Goal: Information Seeking & Learning: Compare options

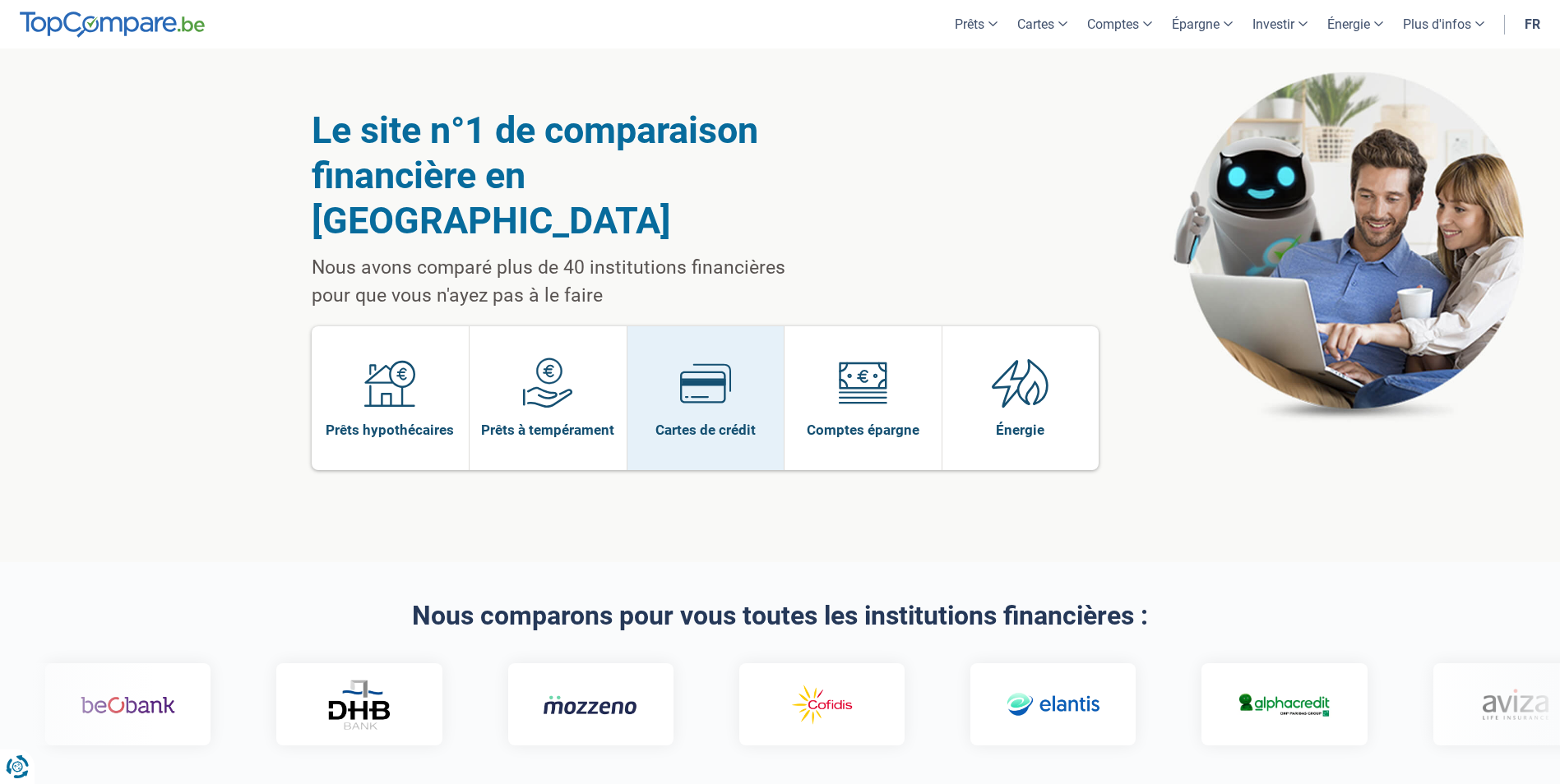
click at [704, 358] on img at bounding box center [705, 383] width 51 height 51
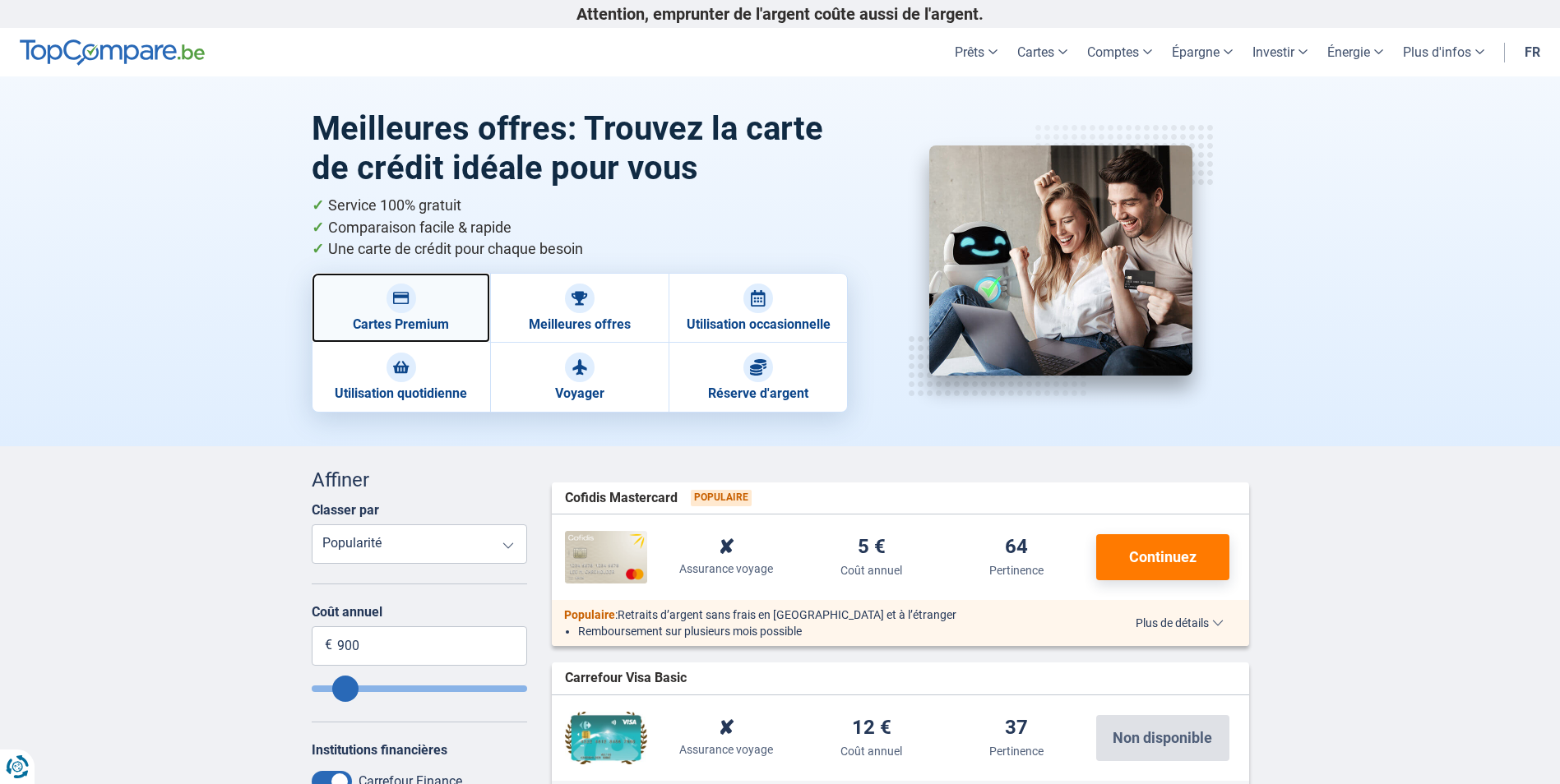
click at [402, 305] on div at bounding box center [401, 298] width 29 height 29
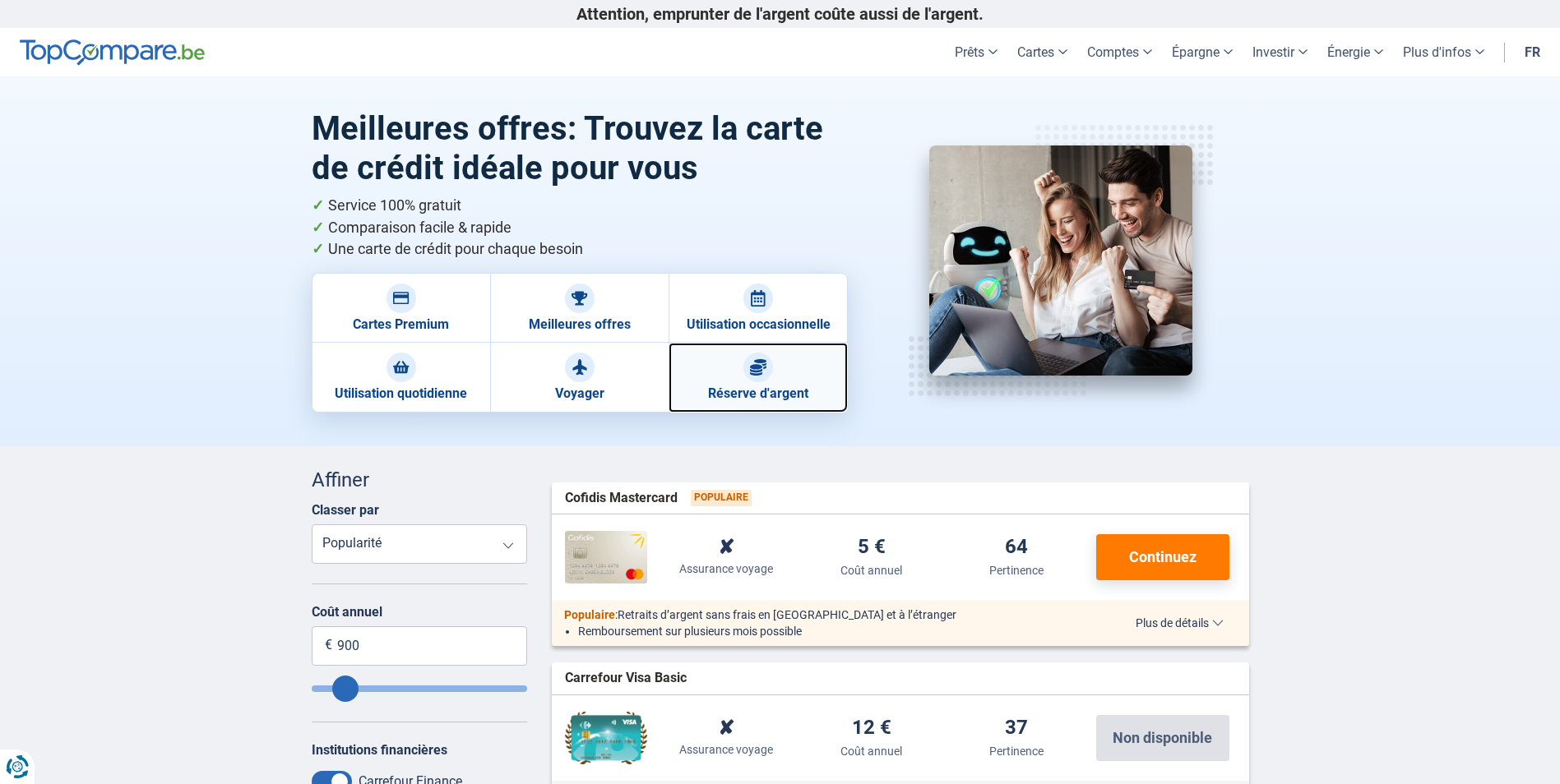
click at [764, 373] on img at bounding box center [758, 367] width 16 height 16
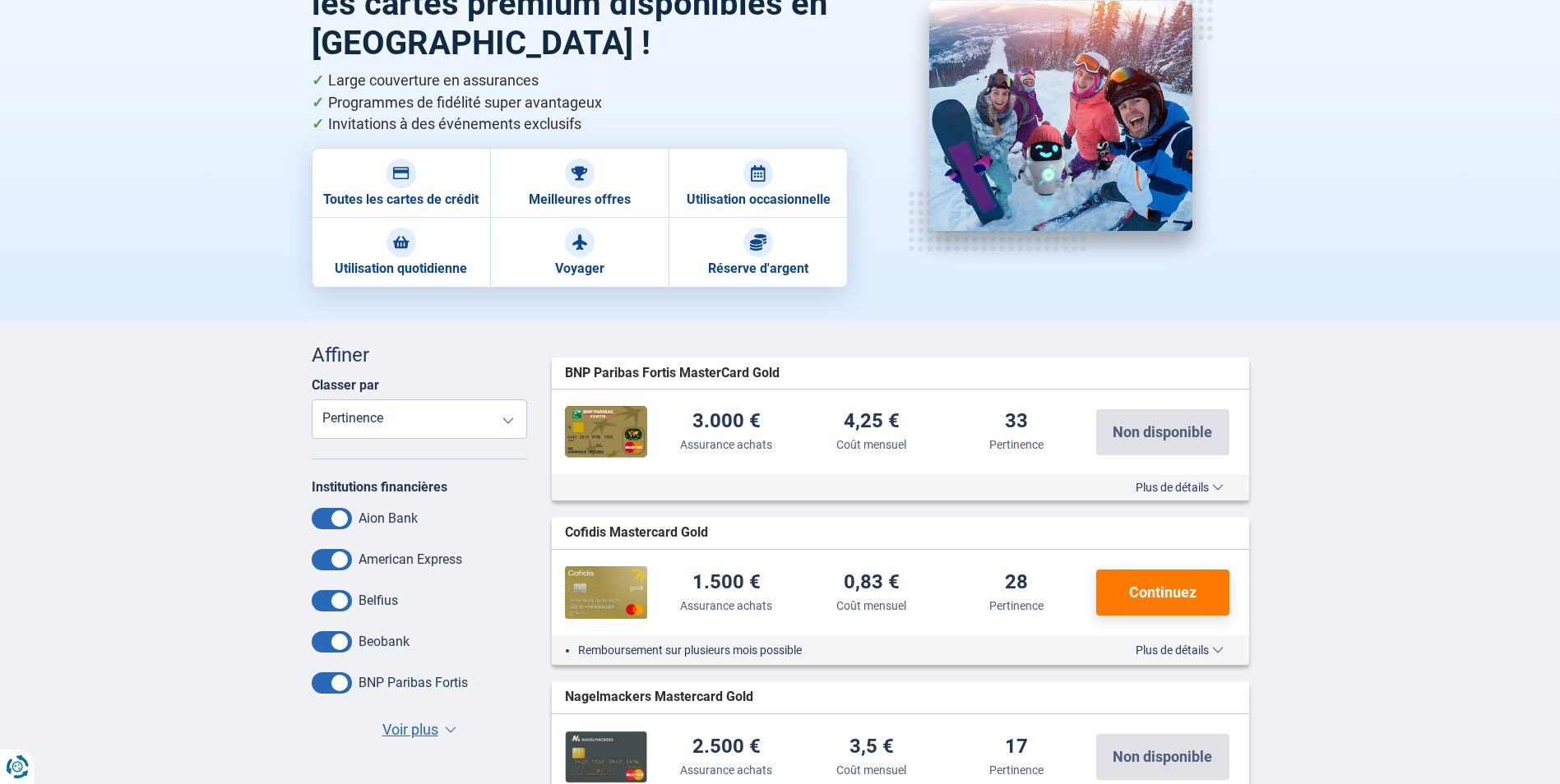
scroll to position [82, 0]
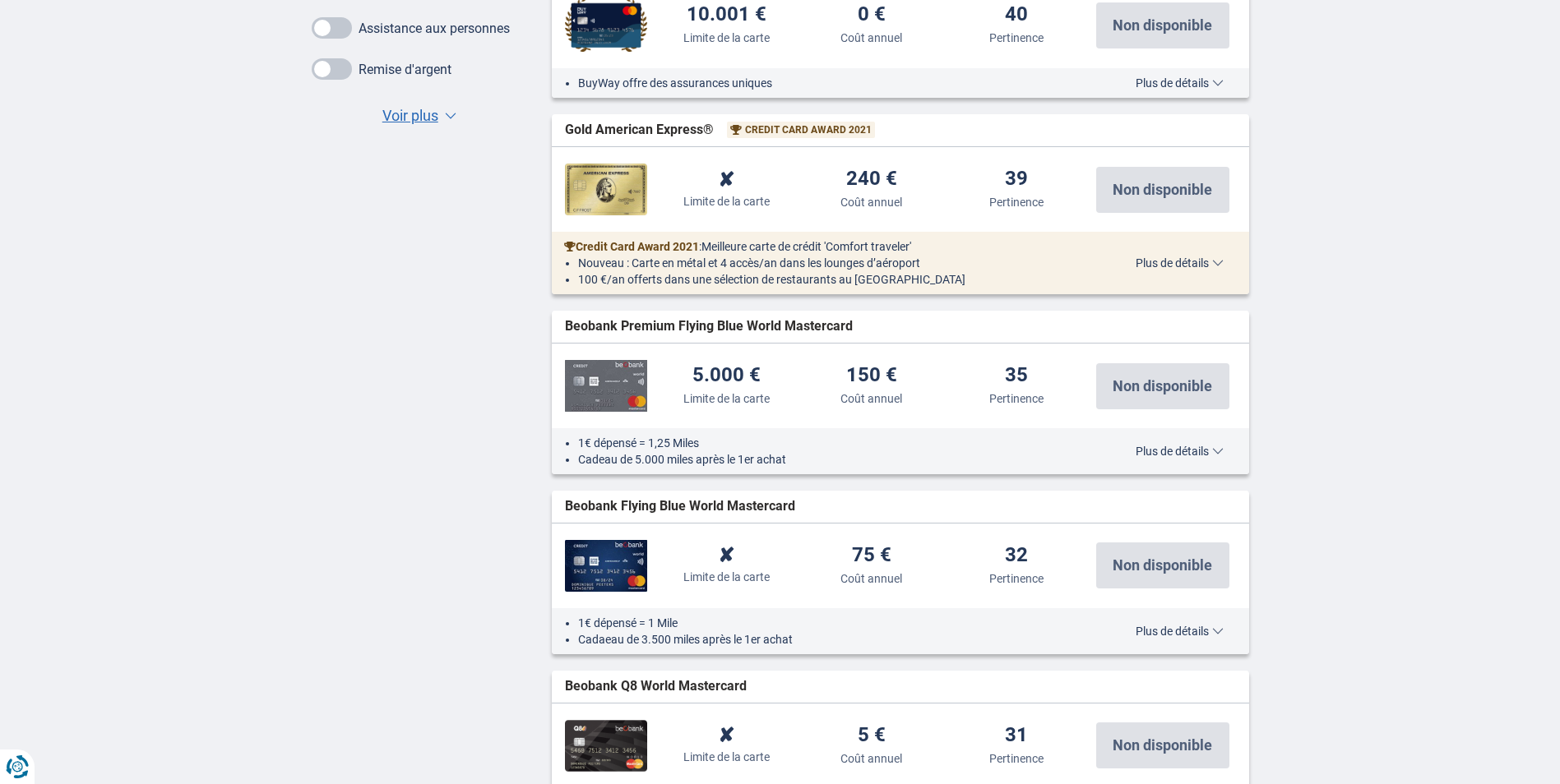
scroll to position [1233, 0]
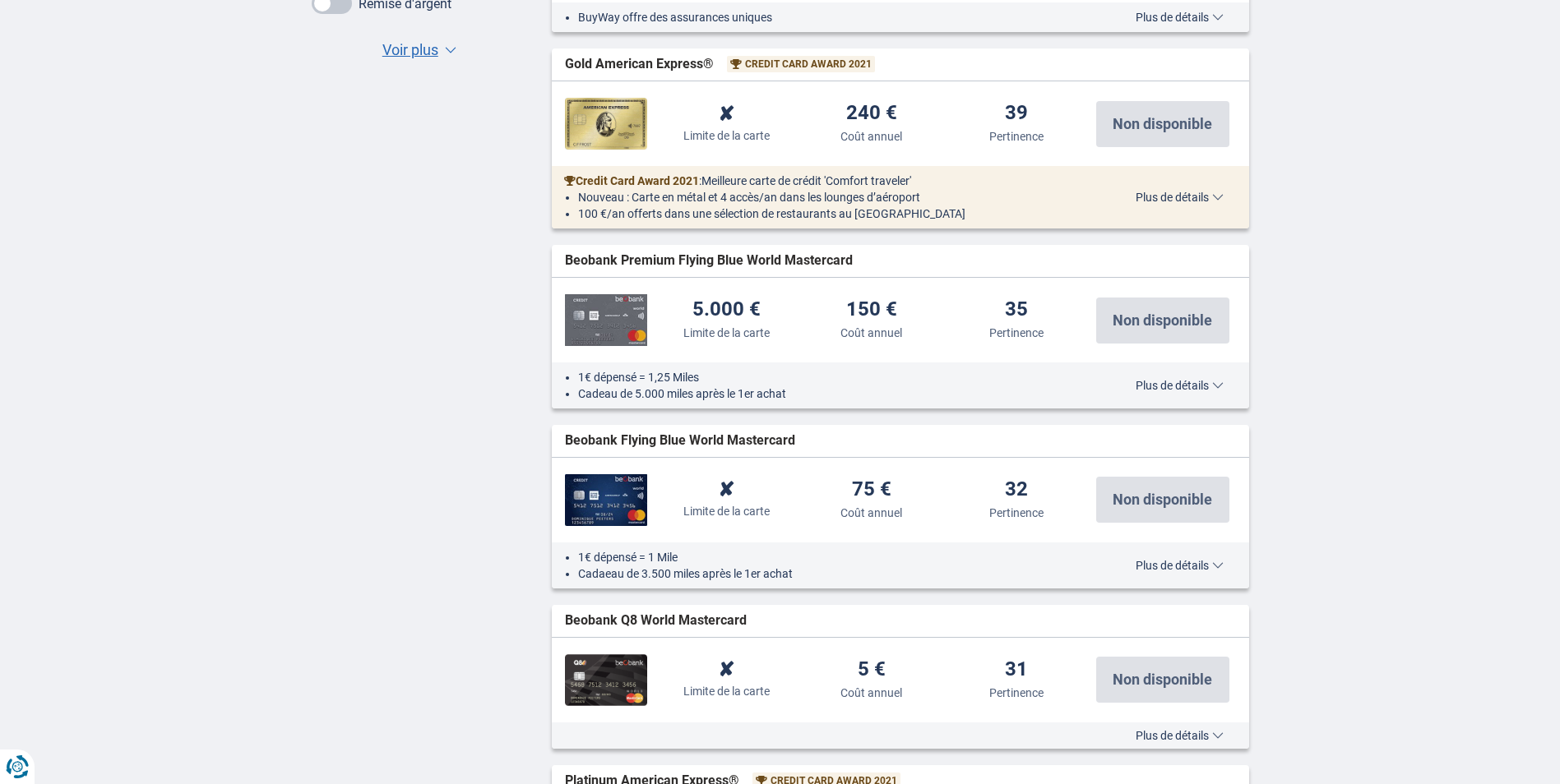
click at [1218, 385] on span "Plus de détails" at bounding box center [1179, 385] width 88 height 12
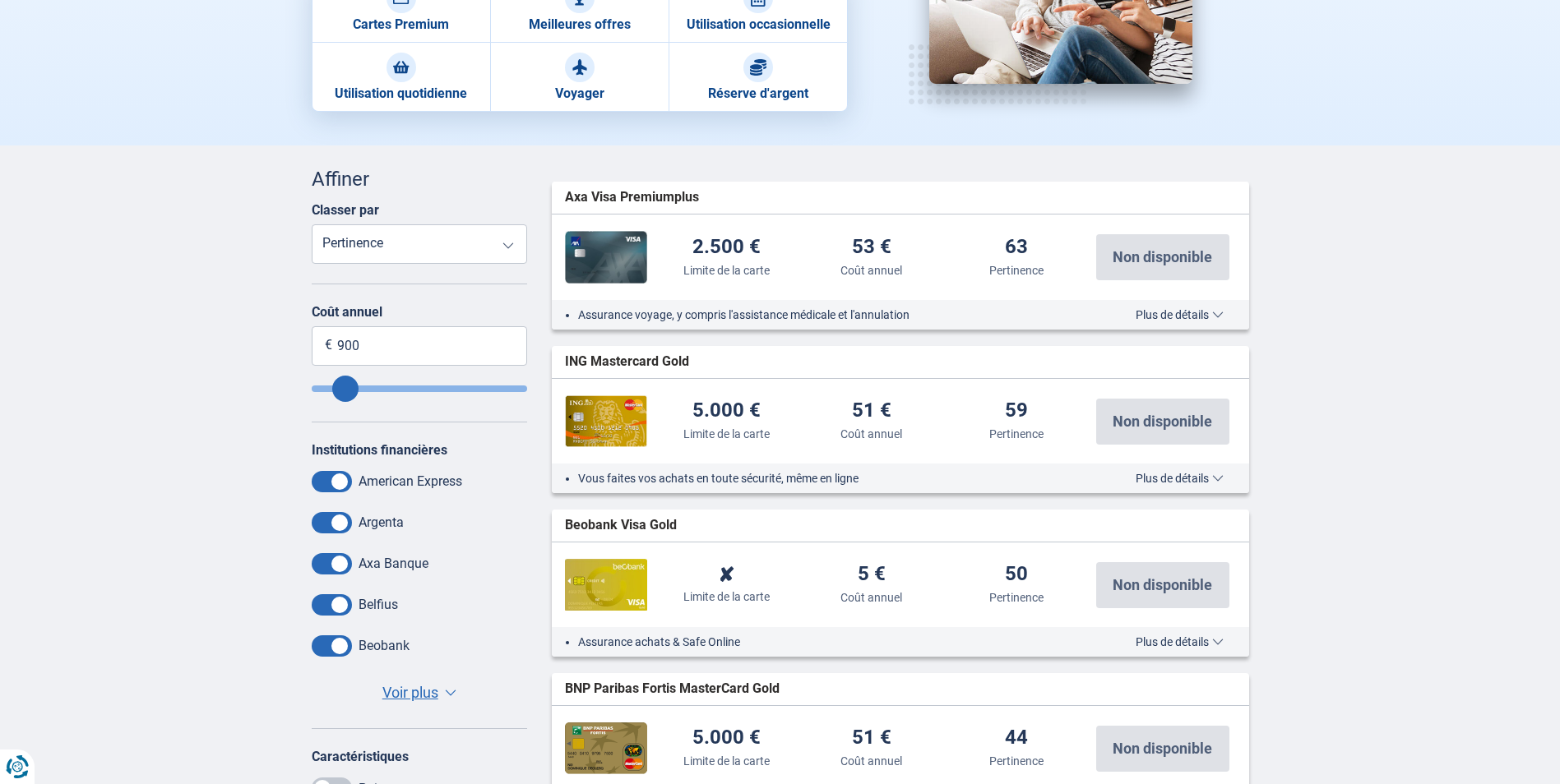
scroll to position [246, 0]
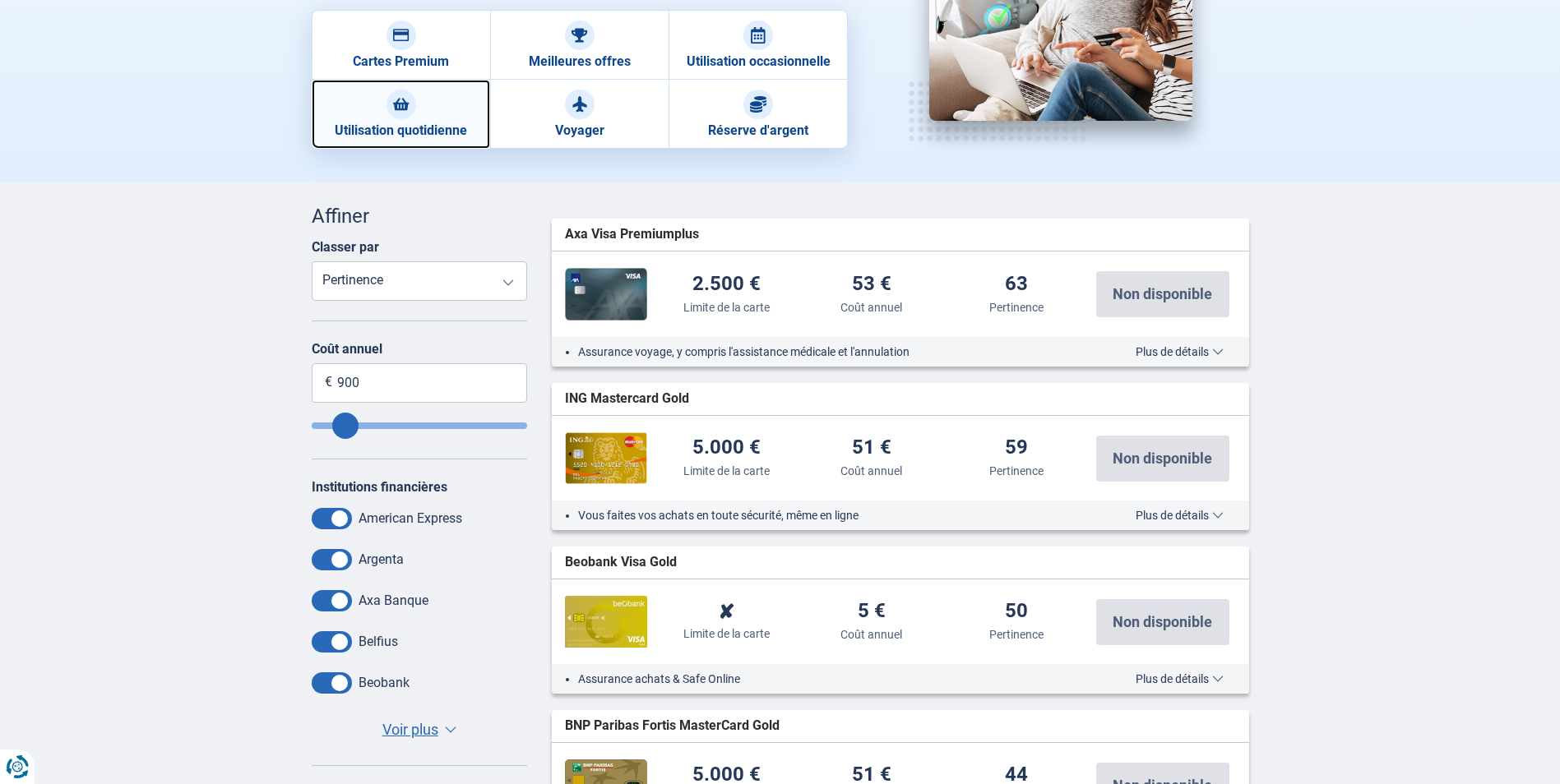
click at [413, 116] on link "Utilisation quotidienne" at bounding box center [401, 113] width 178 height 69
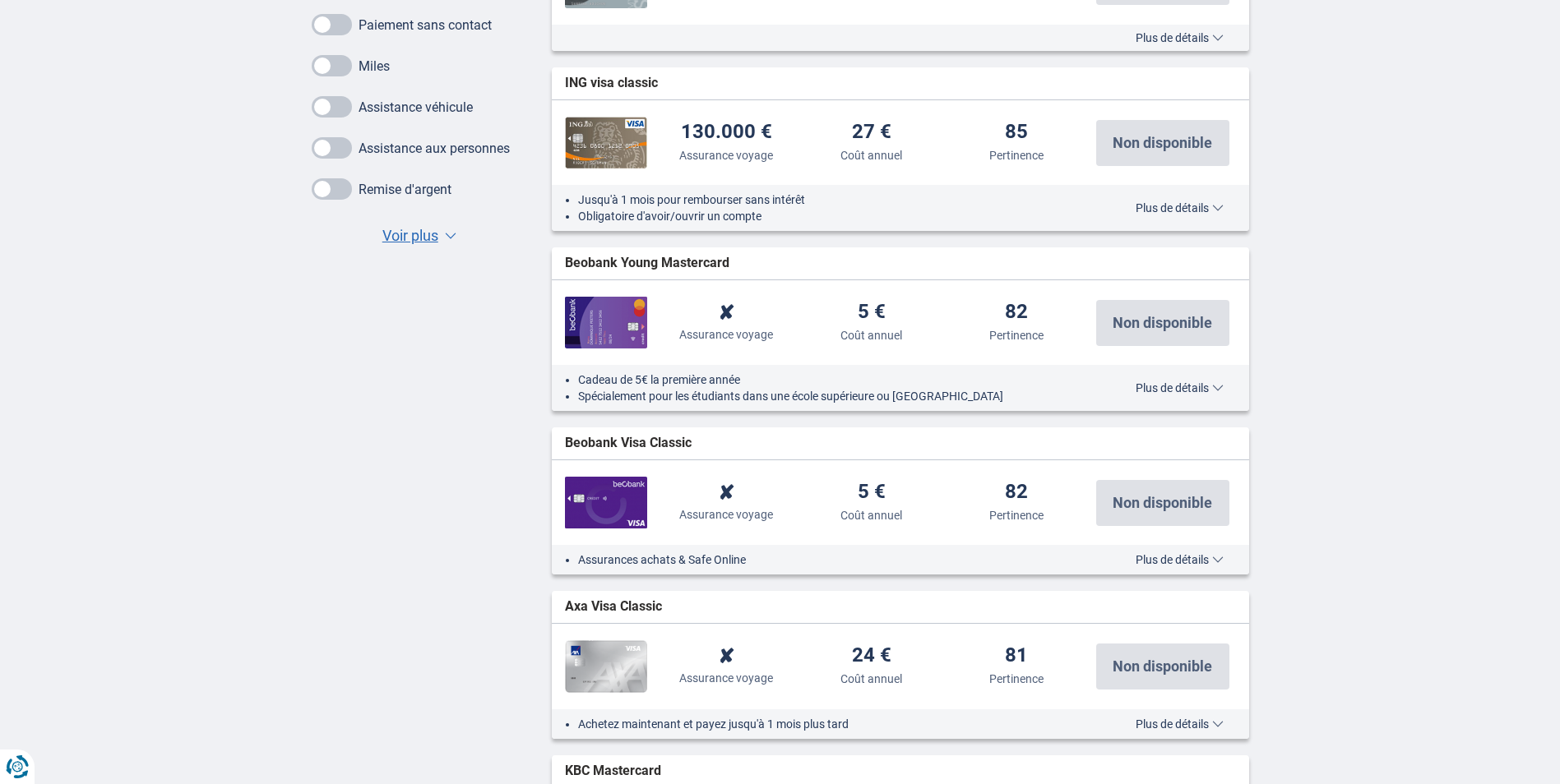
scroll to position [1151, 0]
